Goal: Transaction & Acquisition: Purchase product/service

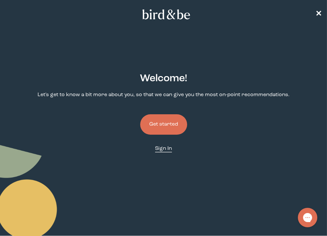
click at [164, 146] on span "Sign In" at bounding box center [163, 148] width 17 height 5
click at [161, 130] on button "Get started" at bounding box center [163, 124] width 47 height 20
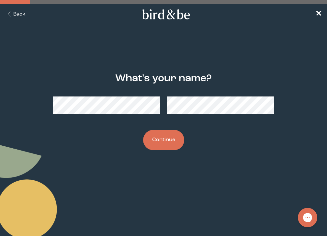
click at [160, 141] on button "Continue" at bounding box center [163, 140] width 41 height 20
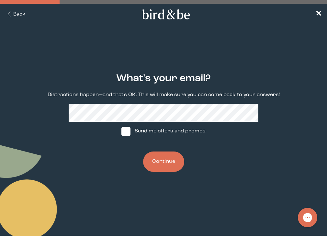
click at [160, 164] on button "Continue" at bounding box center [163, 162] width 41 height 20
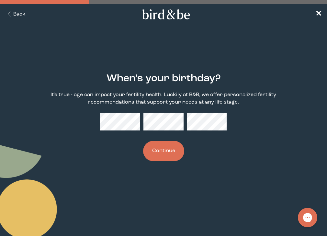
click at [160, 153] on button "Continue" at bounding box center [163, 151] width 41 height 20
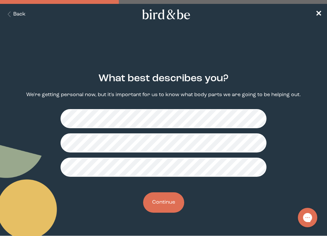
click at [166, 199] on button "Continue" at bounding box center [163, 202] width 41 height 20
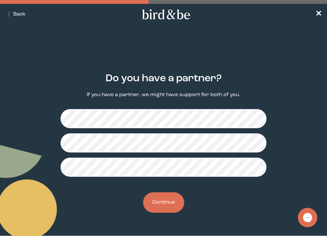
click at [170, 204] on button "Continue" at bounding box center [163, 202] width 41 height 20
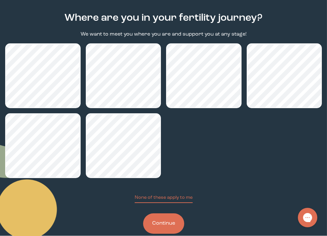
scroll to position [72, 0]
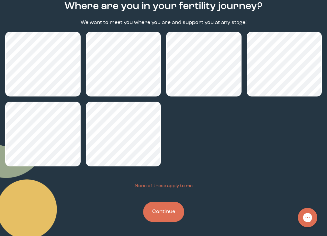
click at [171, 209] on button "Continue" at bounding box center [163, 212] width 41 height 20
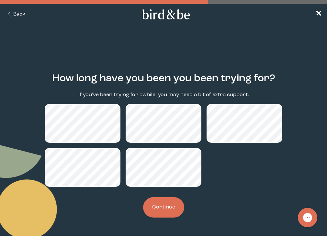
click at [169, 210] on button "Continue" at bounding box center [163, 207] width 41 height 20
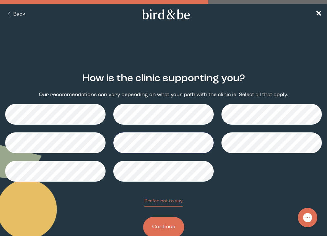
click at [170, 224] on button "Continue" at bounding box center [163, 227] width 41 height 20
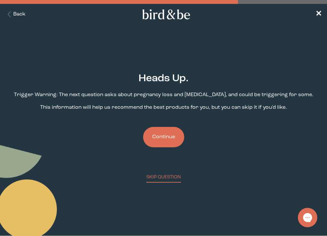
click at [166, 141] on button "Continue" at bounding box center [163, 137] width 41 height 20
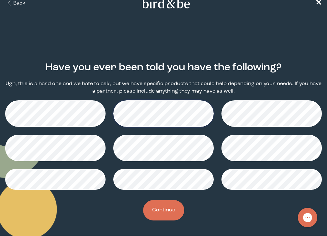
scroll to position [11, 0]
click at [161, 212] on button "Continue" at bounding box center [163, 210] width 41 height 20
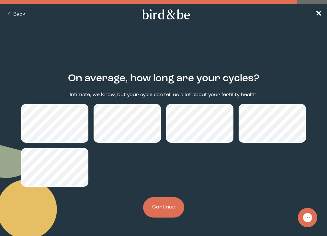
click at [176, 208] on button "Continue" at bounding box center [163, 207] width 41 height 20
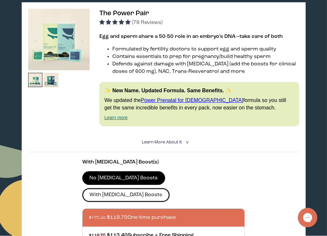
scroll to position [110, 0]
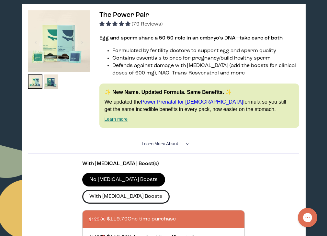
click at [170, 190] on label "With [MEDICAL_DATA] Boosts" at bounding box center [125, 197] width 87 height 14
click at [0, 0] on input "With [MEDICAL_DATA] Boosts" at bounding box center [0, 0] width 0 height 0
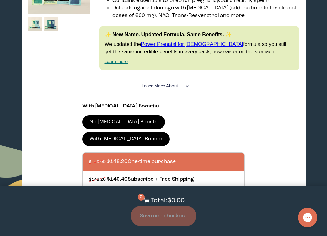
scroll to position [179, 0]
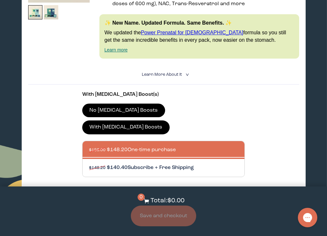
click at [179, 159] on div at bounding box center [170, 168] width 162 height 18
click at [89, 164] on input "$148.20 $140.40 Subscribe + Free Shipping" at bounding box center [89, 164] width 0 height 0
radio input "true"
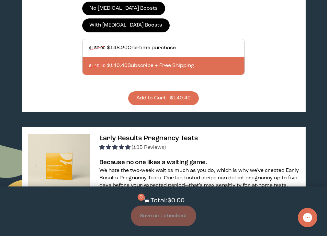
scroll to position [279, 0]
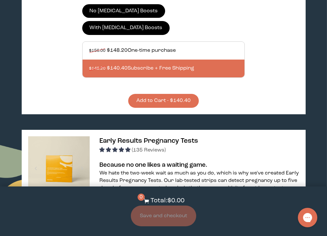
click at [173, 94] on button "Add to Cart - $140.40" at bounding box center [163, 101] width 71 height 14
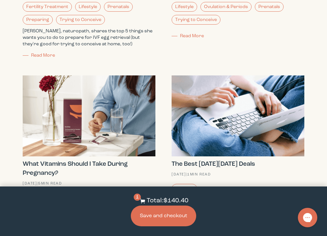
scroll to position [1567, 0]
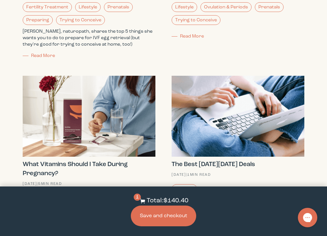
click at [172, 220] on button "Save and checkout" at bounding box center [163, 216] width 65 height 21
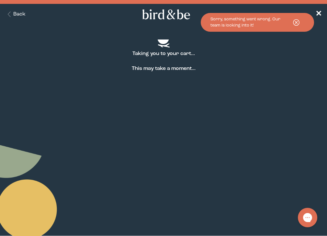
click at [295, 23] on icon at bounding box center [296, 22] width 16 height 9
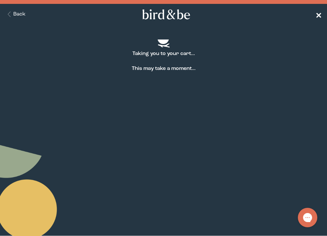
click at [318, 12] on span "✕" at bounding box center [318, 15] width 6 height 8
